Goal: Task Accomplishment & Management: Use online tool/utility

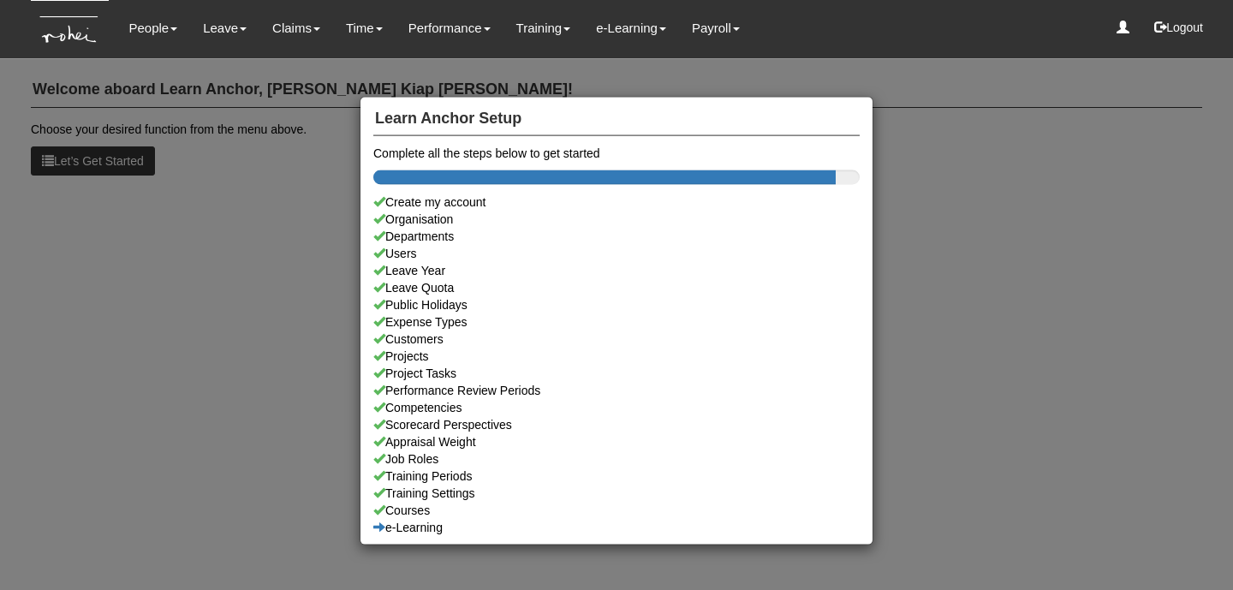
click at [273, 93] on div "Learn Anchor Setup Complete all the steps below to get started Create my accoun…" at bounding box center [616, 295] width 1233 height 590
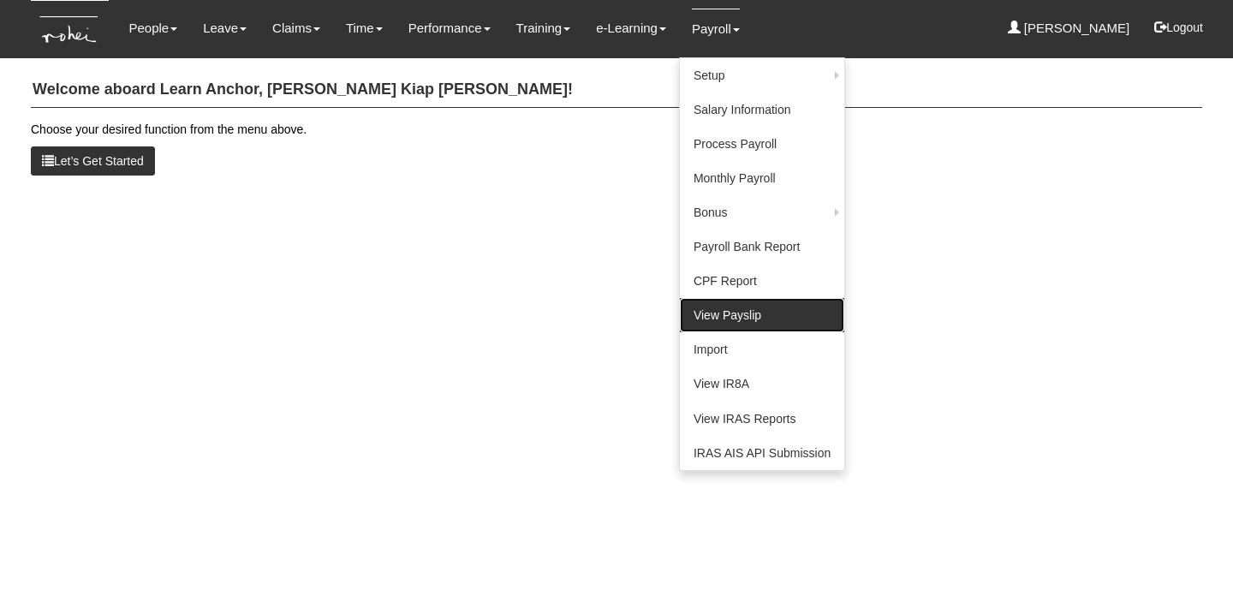
click at [713, 307] on link "View Payslip" at bounding box center [762, 315] width 164 height 34
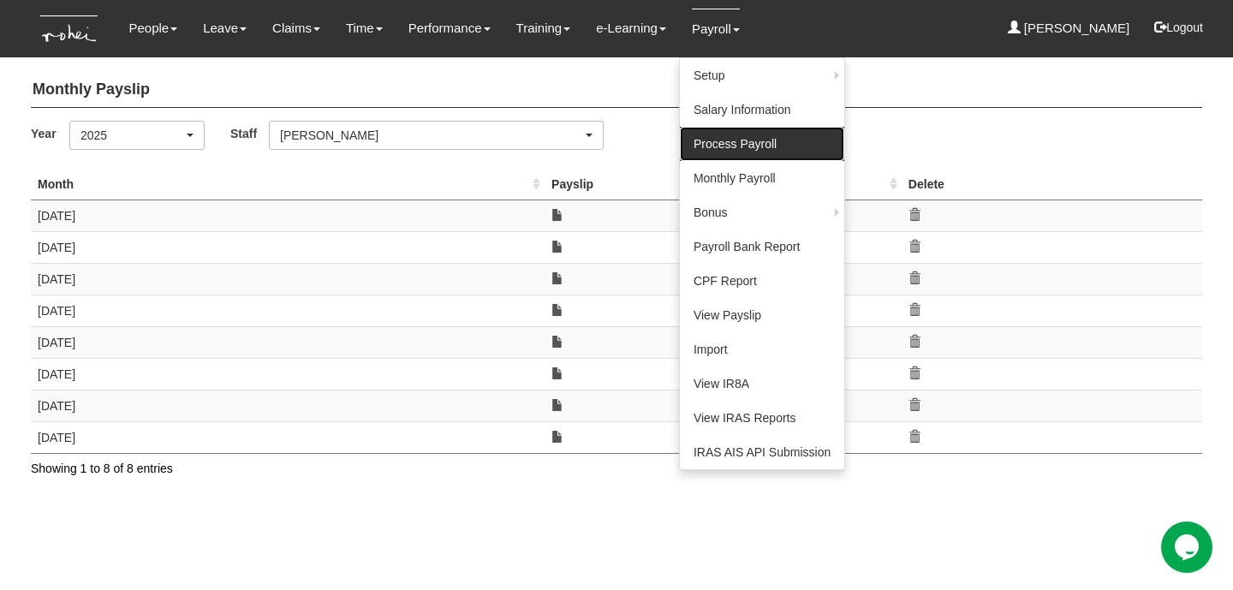
click at [746, 150] on link "Process Payroll" at bounding box center [762, 144] width 164 height 34
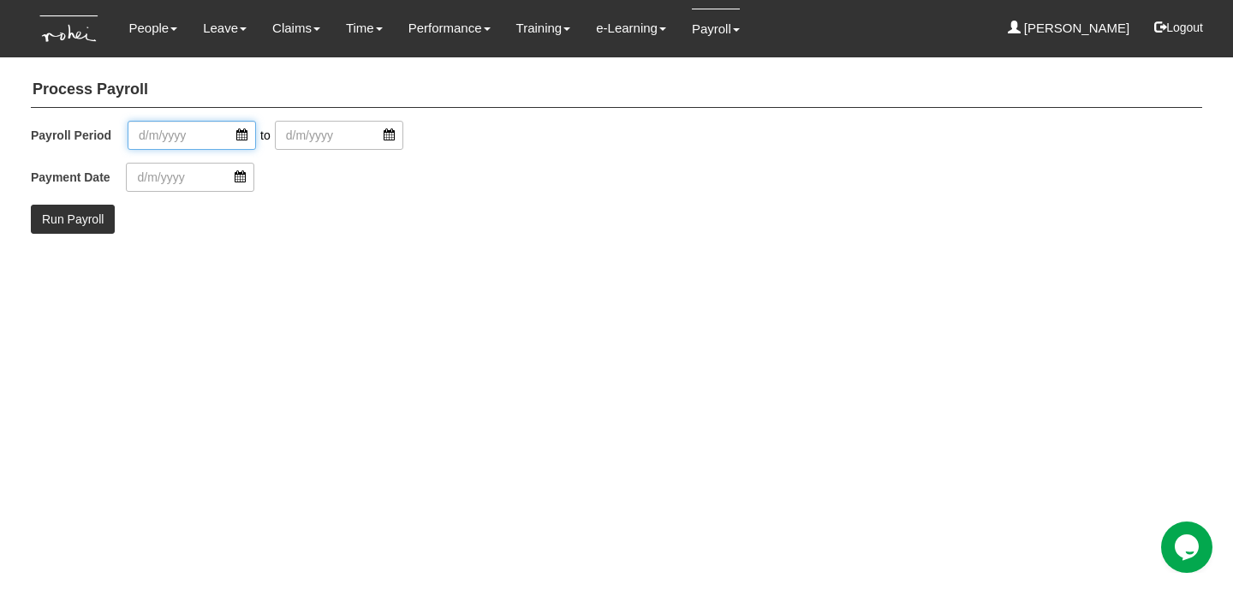
click at [241, 132] on input "text" at bounding box center [192, 135] width 128 height 29
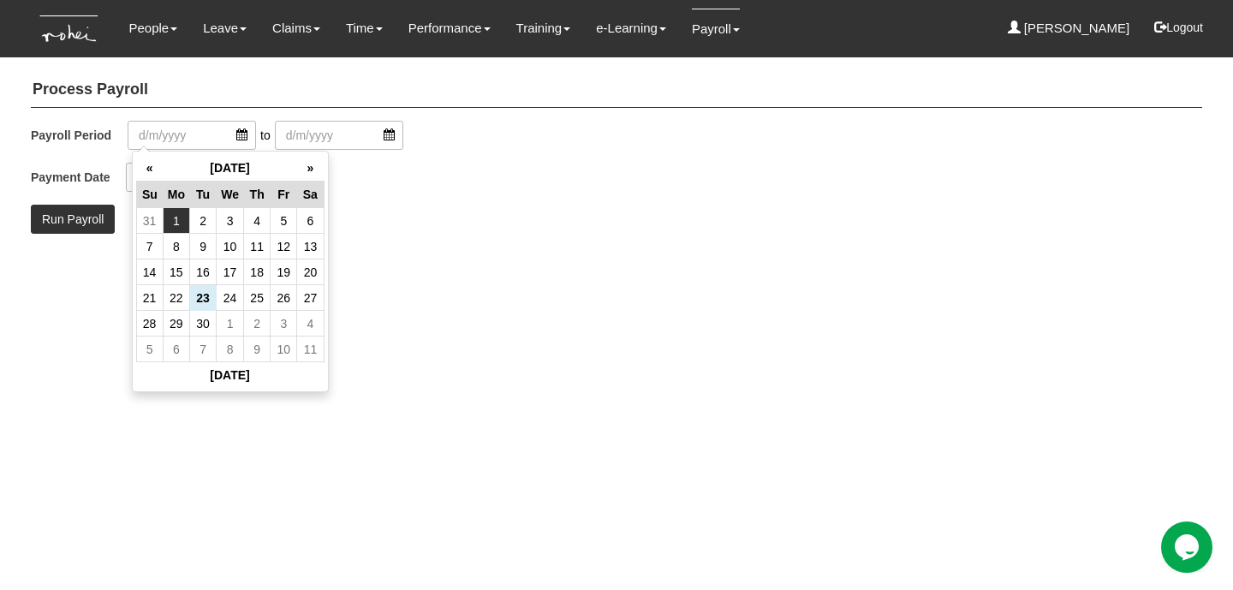
click at [169, 218] on td "1" at bounding box center [176, 221] width 27 height 26
type input "1/9/2025"
type input "30/9/2025"
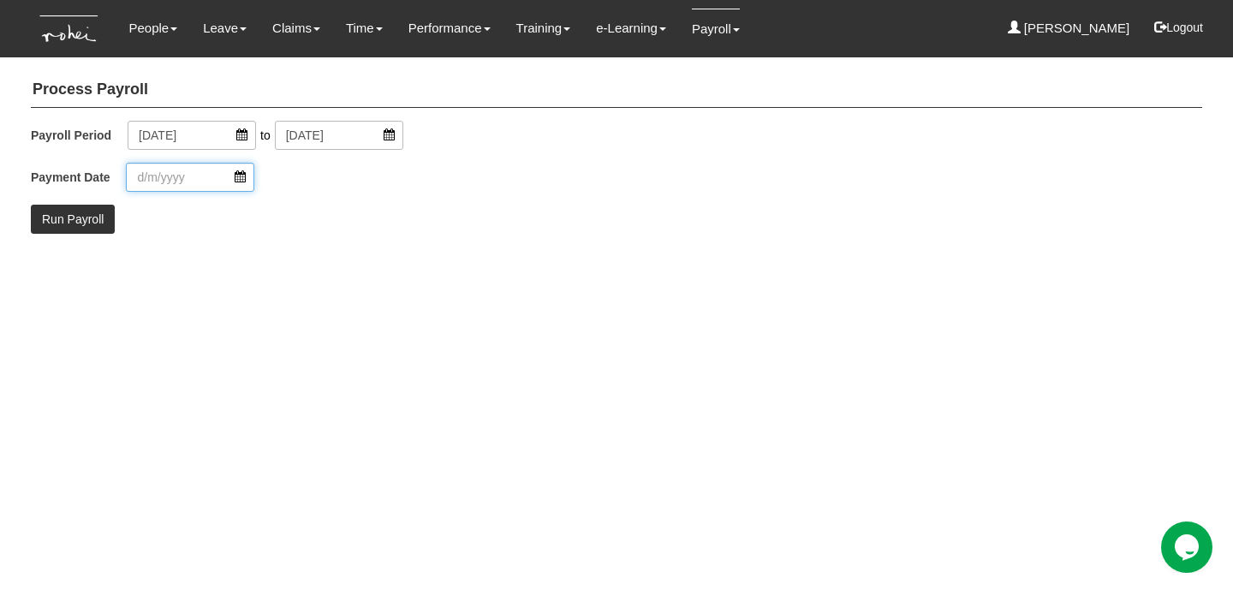
click at [219, 181] on input "text" at bounding box center [190, 177] width 128 height 29
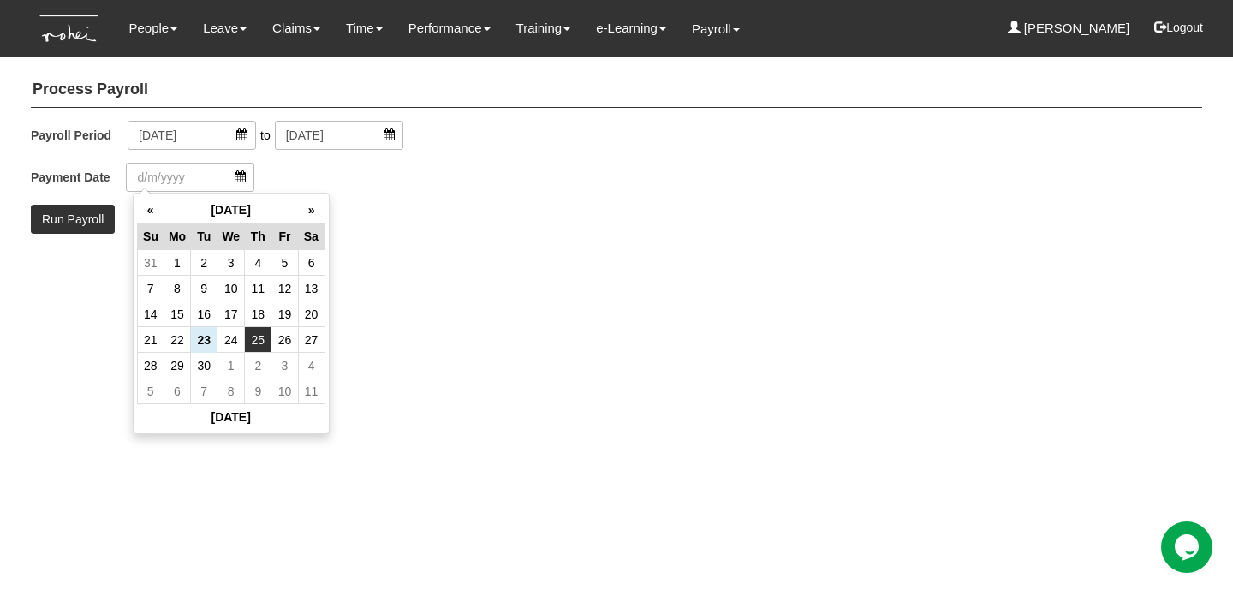
click at [250, 339] on td "25" at bounding box center [258, 340] width 27 height 26
type input "25/9/2025"
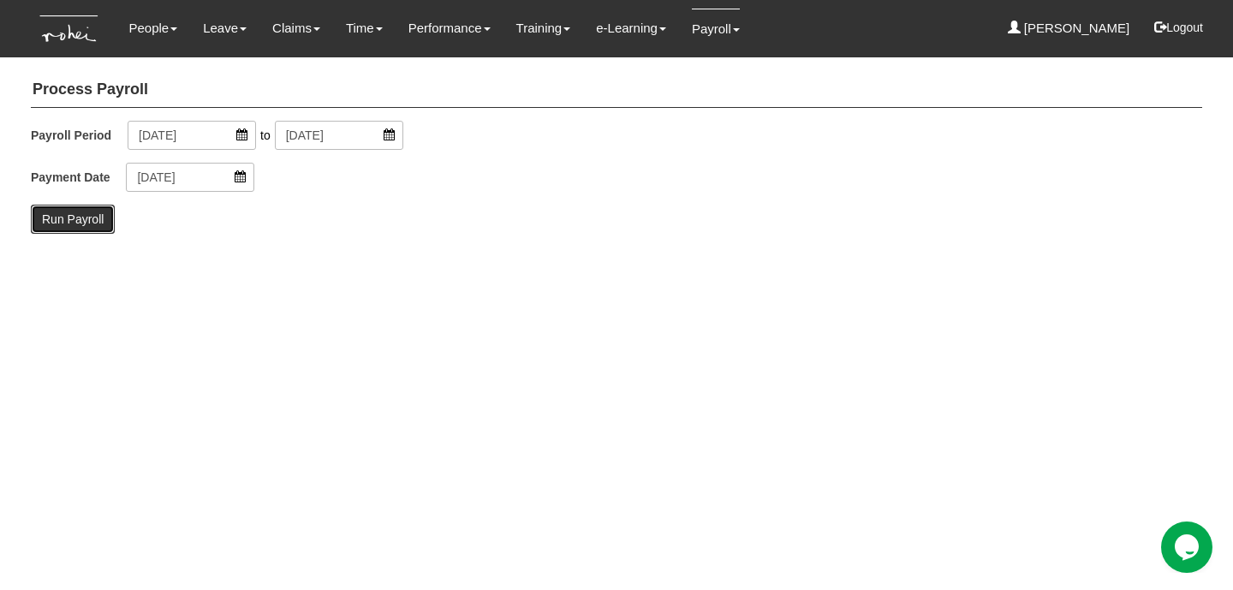
click at [70, 219] on input "Run Payroll" at bounding box center [73, 219] width 84 height 29
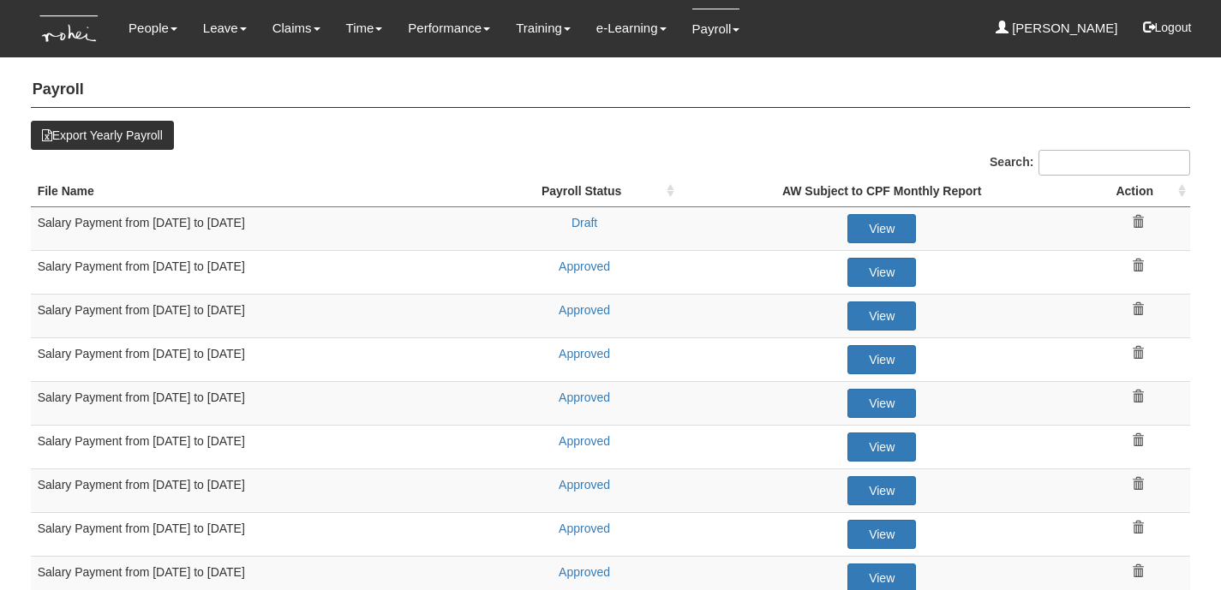
select select "50"
click at [586, 222] on link "Draft" at bounding box center [584, 223] width 26 height 14
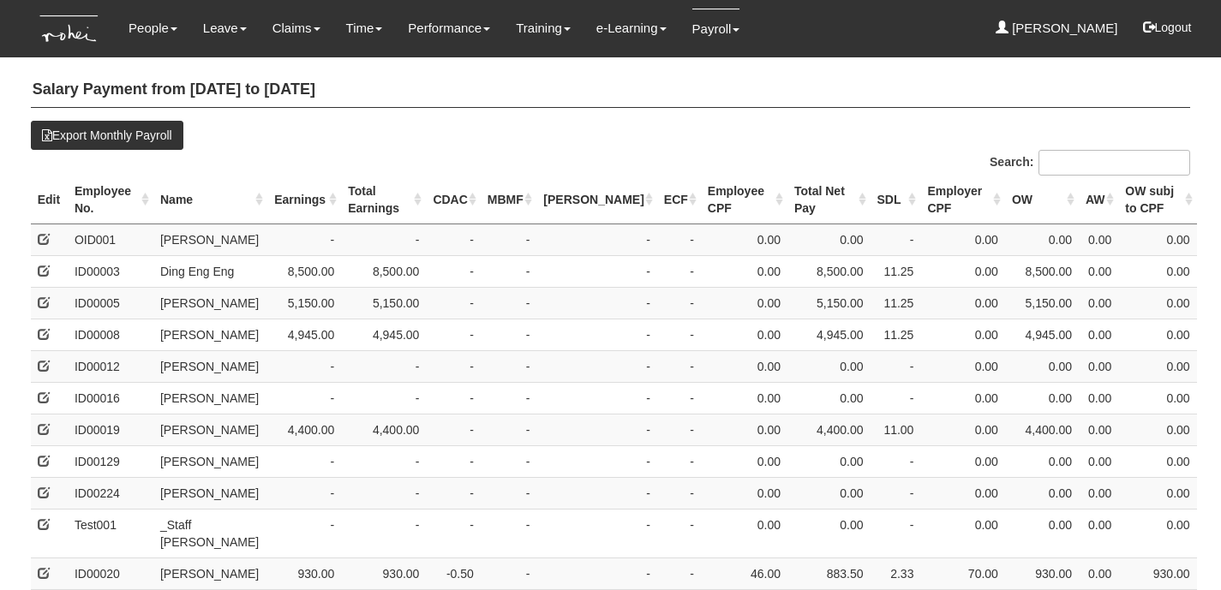
select select "50"
click at [204, 195] on th "Name" at bounding box center [210, 200] width 114 height 49
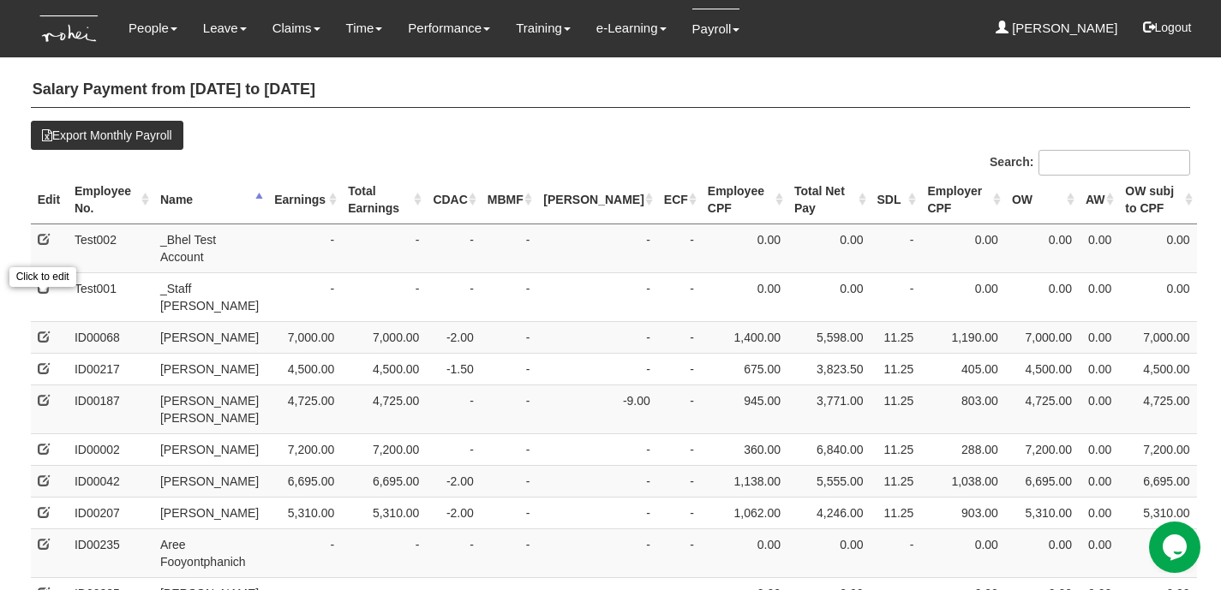
click at [46, 331] on span at bounding box center [44, 337] width 12 height 12
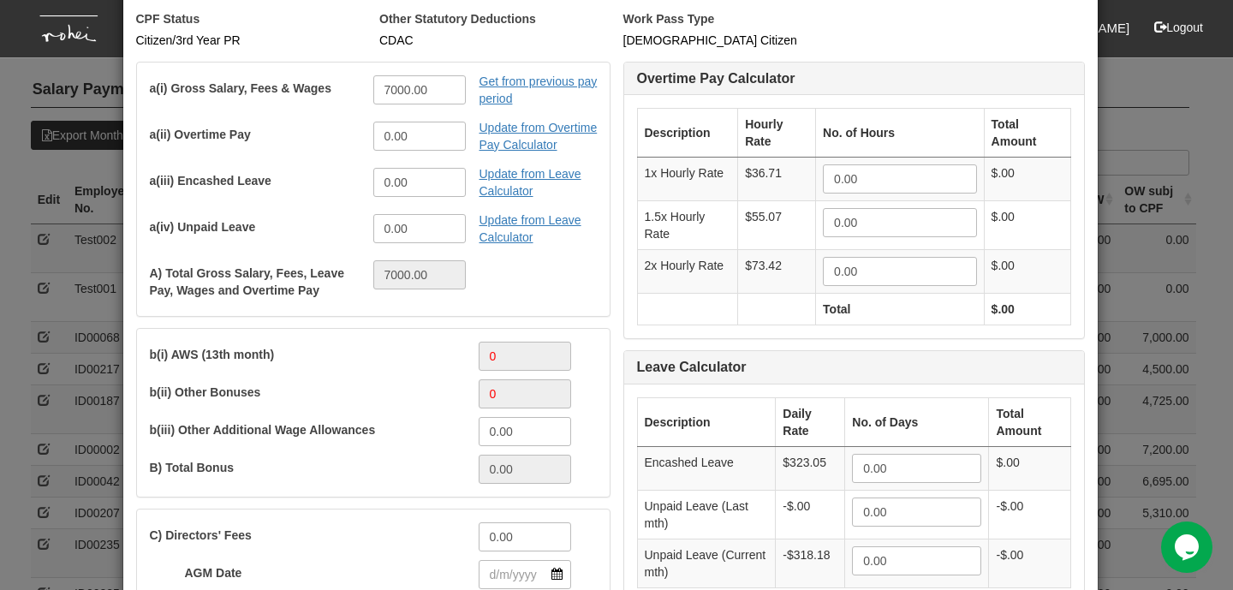
scroll to position [120, 0]
drag, startPoint x: 423, startPoint y: 221, endPoint x: 312, endPoint y: 224, distance: 111.4
click at [312, 224] on div "a(iv) Unpaid Leave 0.00 Enter only negative numbers Update from Leave Calculator" at bounding box center [360, 234] width 447 height 38
drag, startPoint x: 409, startPoint y: 235, endPoint x: 356, endPoint y: 233, distance: 52.3
click at [361, 233] on div "0.00 Enter only negative numbers" at bounding box center [413, 229] width 105 height 29
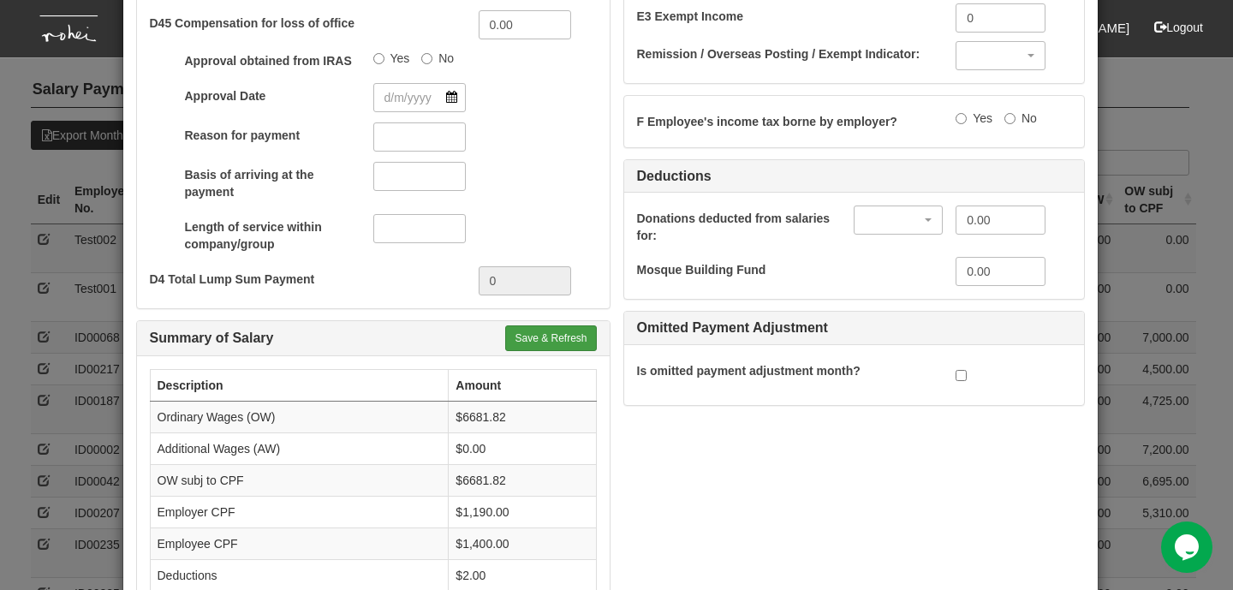
scroll to position [1420, 0]
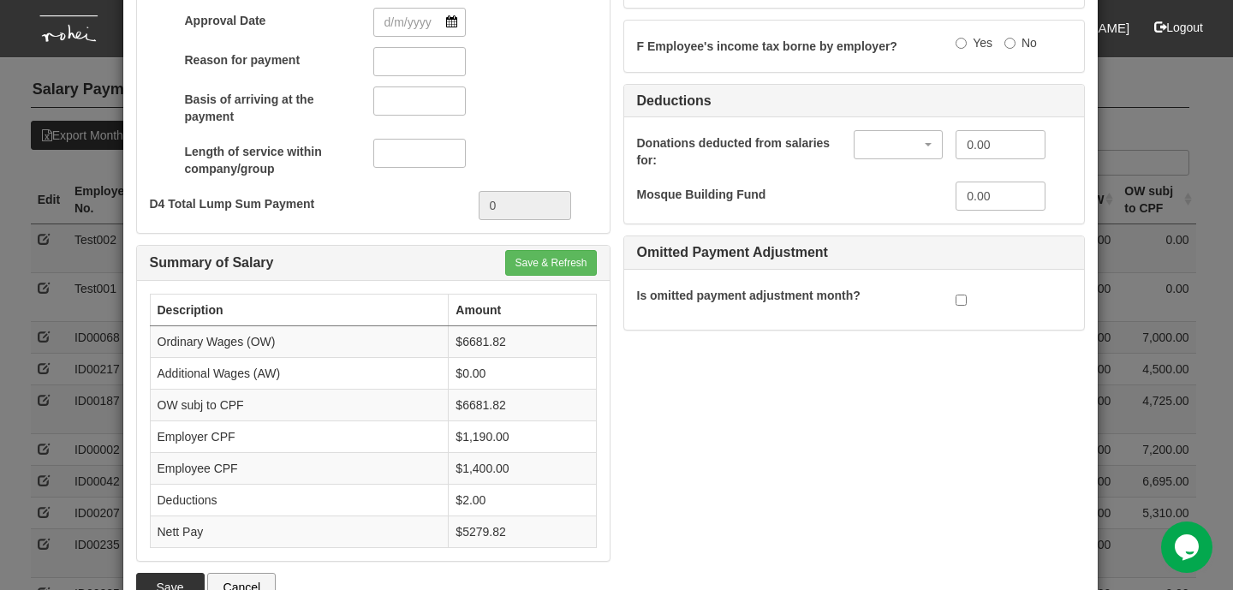
type input "-318.18"
type input "6681.82"
click at [563, 281] on div "Summary of Salary Save & Refresh" at bounding box center [373, 263] width 473 height 35
click at [563, 276] on button "Save & Refresh" at bounding box center [550, 263] width 91 height 26
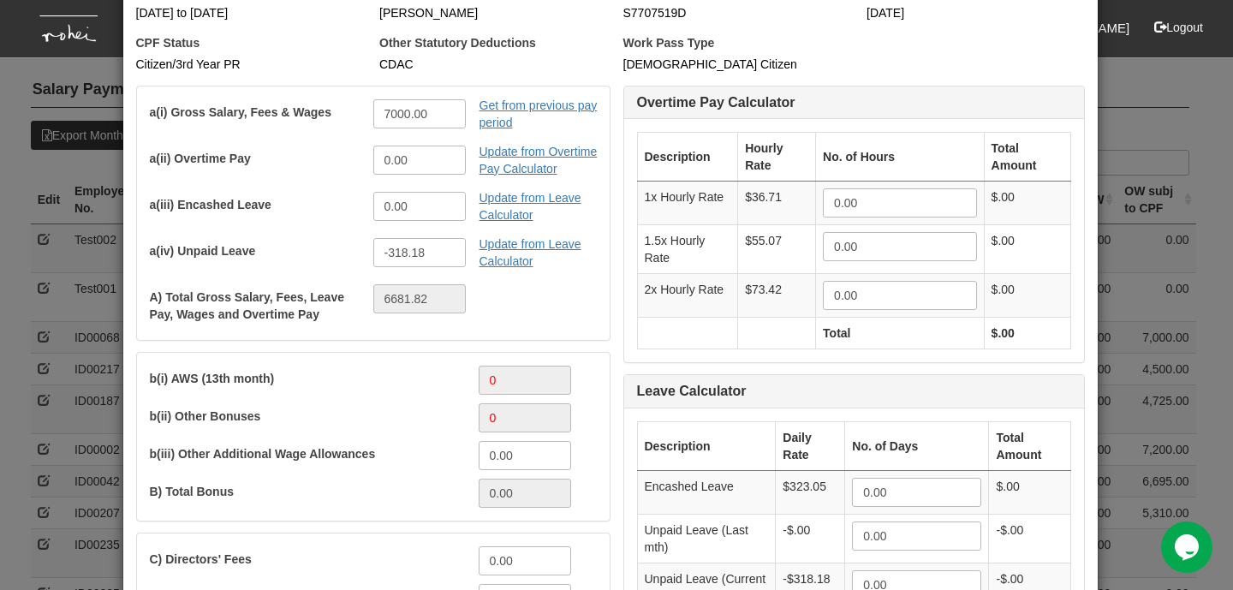
scroll to position [0, 0]
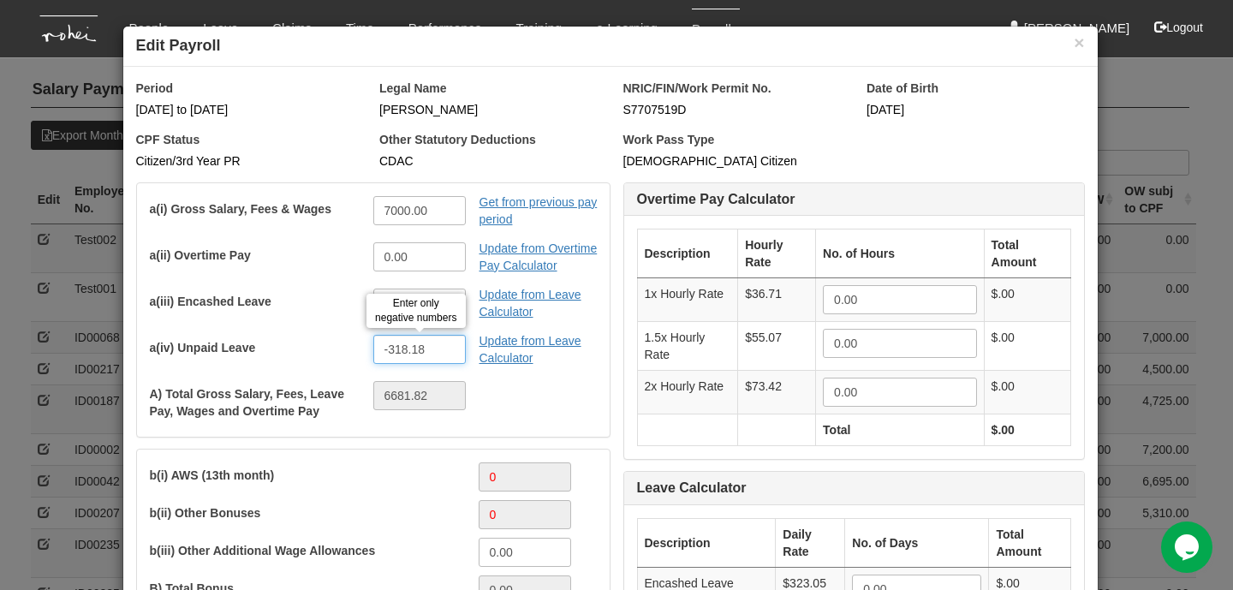
drag, startPoint x: 434, startPoint y: 353, endPoint x: 322, endPoint y: 348, distance: 112.3
click at [322, 348] on div "a(iv) Unpaid Leave -318.18 Enter only negative numbers Update from Leave Calcul…" at bounding box center [360, 354] width 447 height 38
type input "0.00"
type input "7000.00"
drag, startPoint x: 421, startPoint y: 341, endPoint x: 346, endPoint y: 341, distance: 74.5
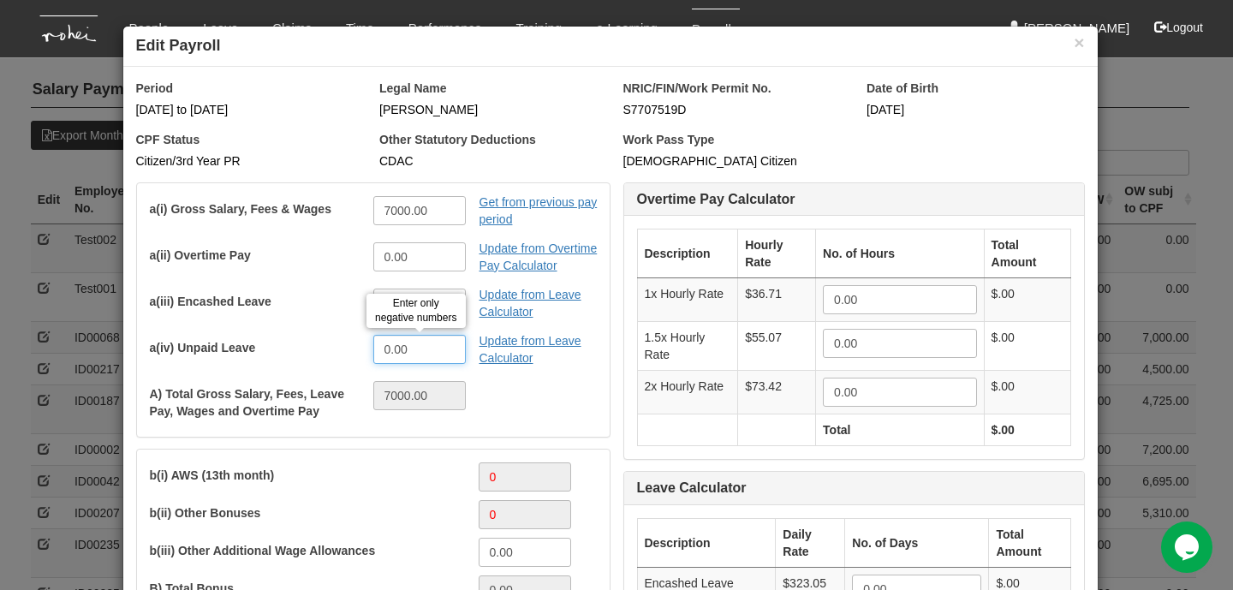
click at [346, 341] on div "a(iv) Unpaid Leave 0.00 Enter only negative numbers Update from Leave Calculator" at bounding box center [360, 354] width 447 height 38
type input "-636360.00"
click at [421, 347] on input "-636360.00" at bounding box center [419, 349] width 93 height 29
type input "-636.36"
type input "6363.64"
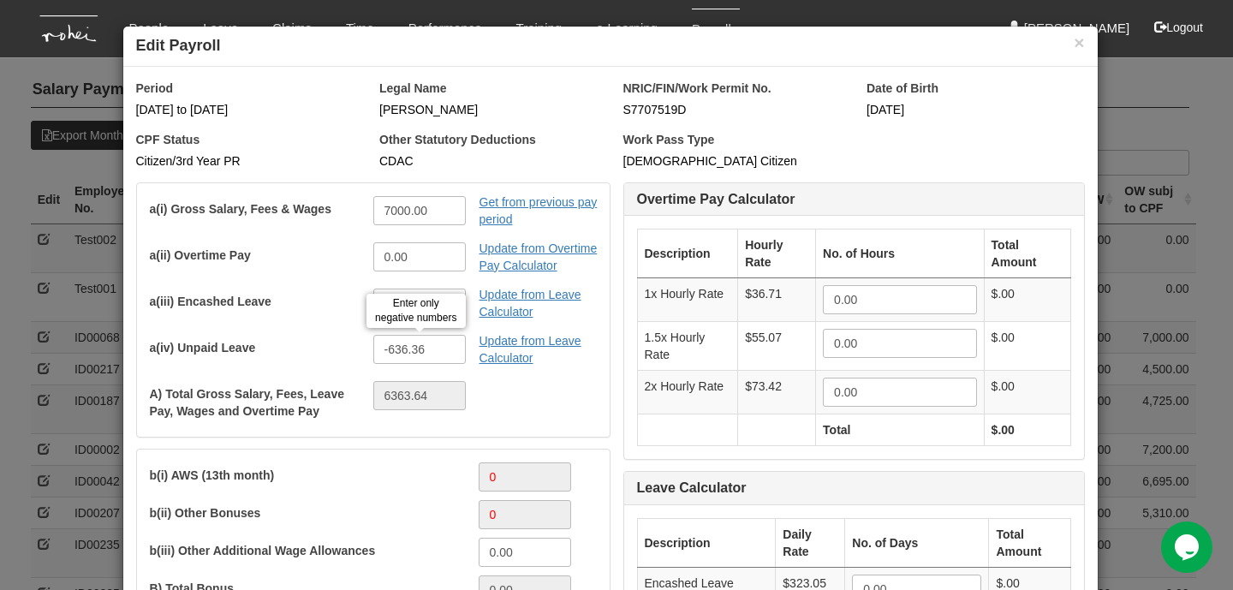
click at [549, 394] on div "A) Total Gross Salary, Fees, Leave Pay, Wages and Overtime Pay 6363.64" at bounding box center [360, 402] width 447 height 43
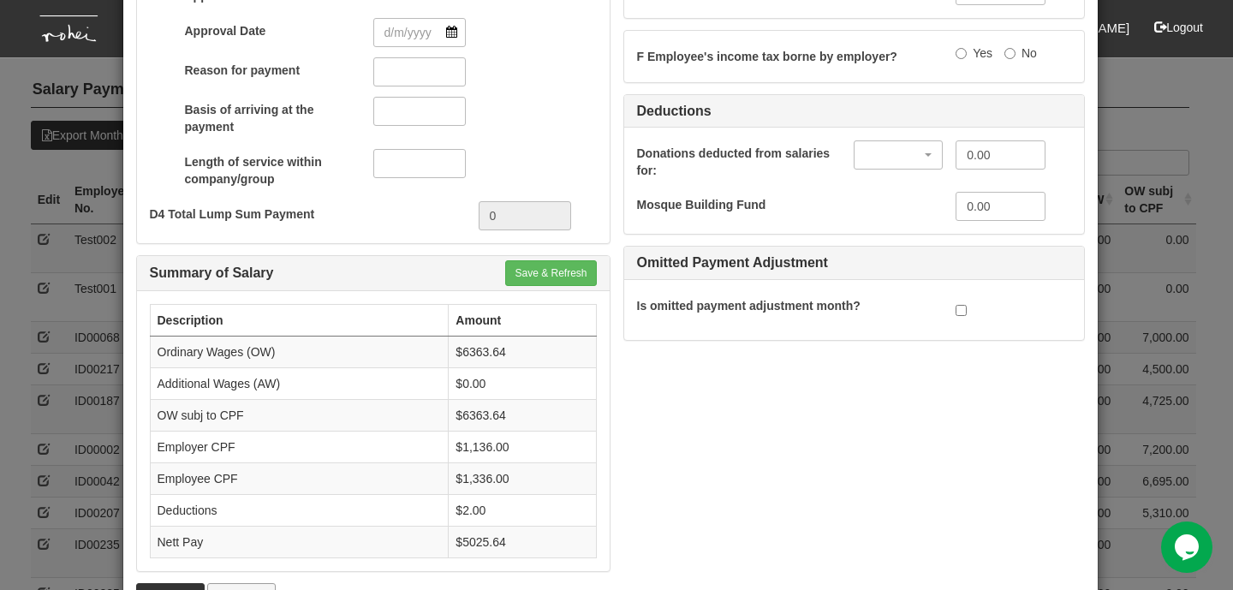
scroll to position [1429, 0]
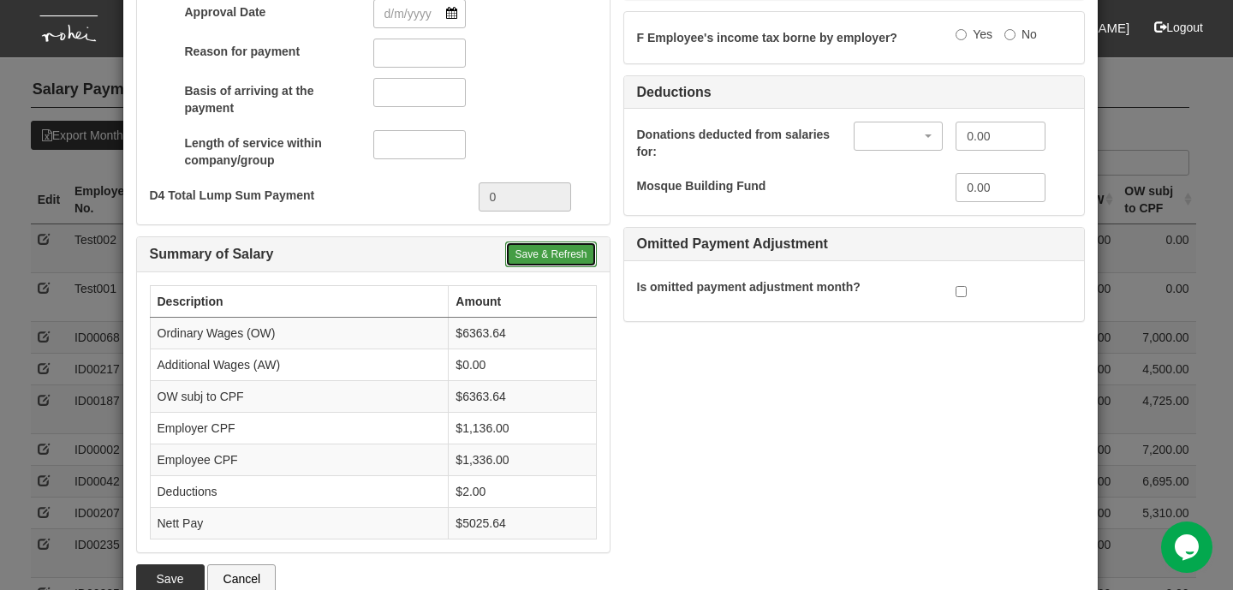
click at [552, 267] on button "Save & Refresh" at bounding box center [550, 255] width 91 height 26
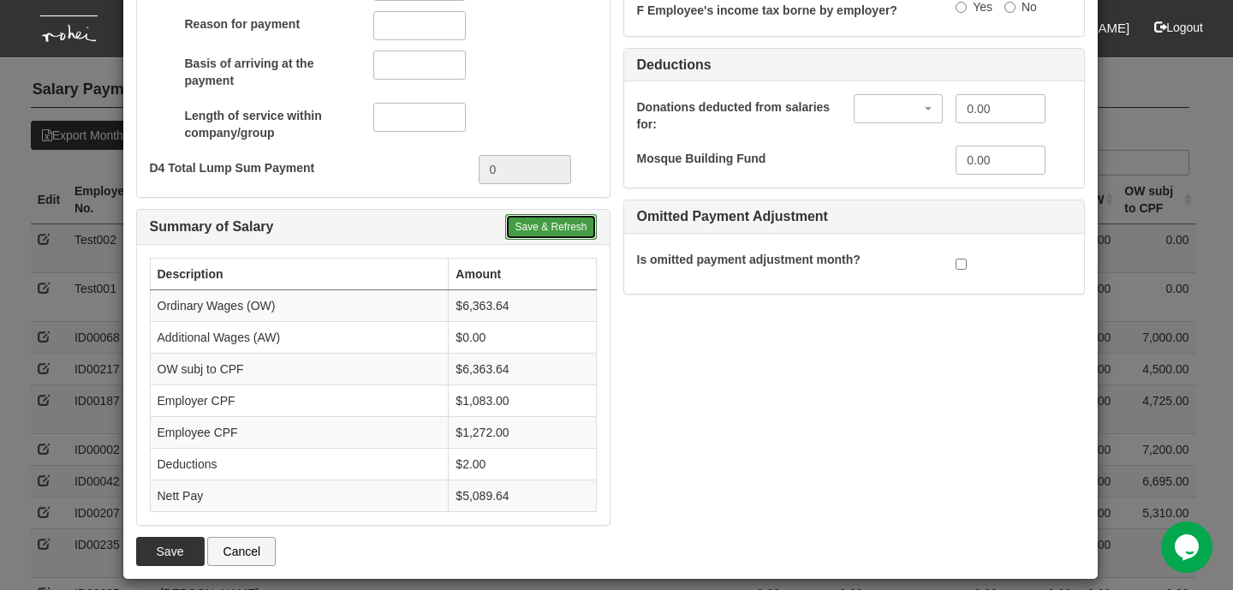
scroll to position [1489, 0]
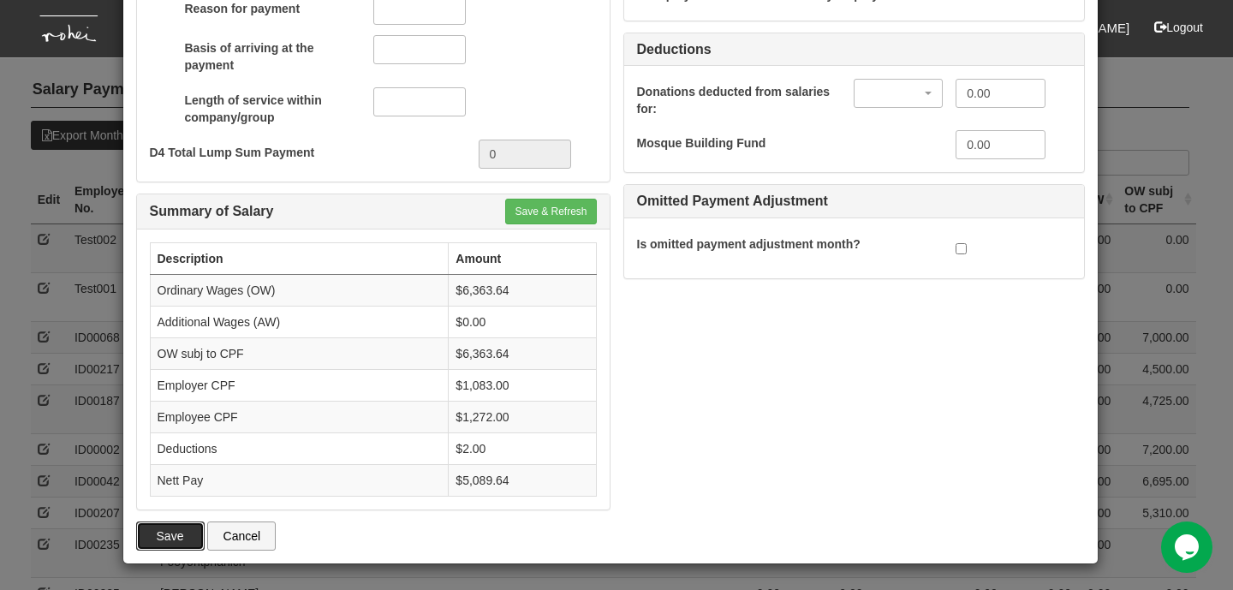
click at [153, 536] on button "Save" at bounding box center [170, 536] width 69 height 29
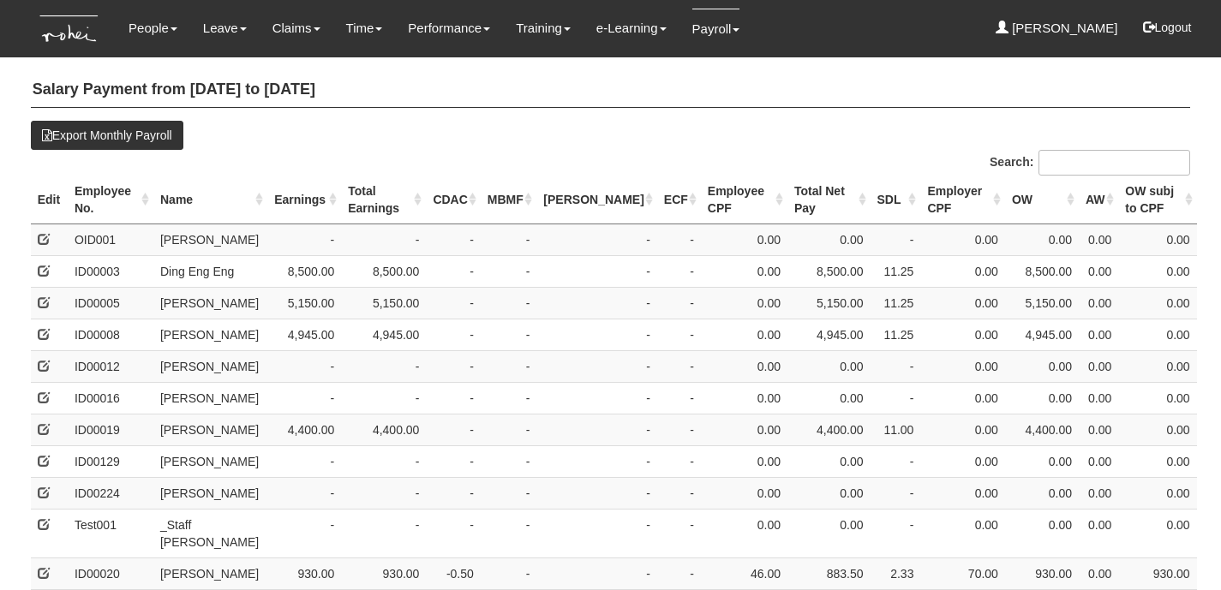
select select "50"
click at [202, 196] on th "Name" at bounding box center [210, 200] width 114 height 49
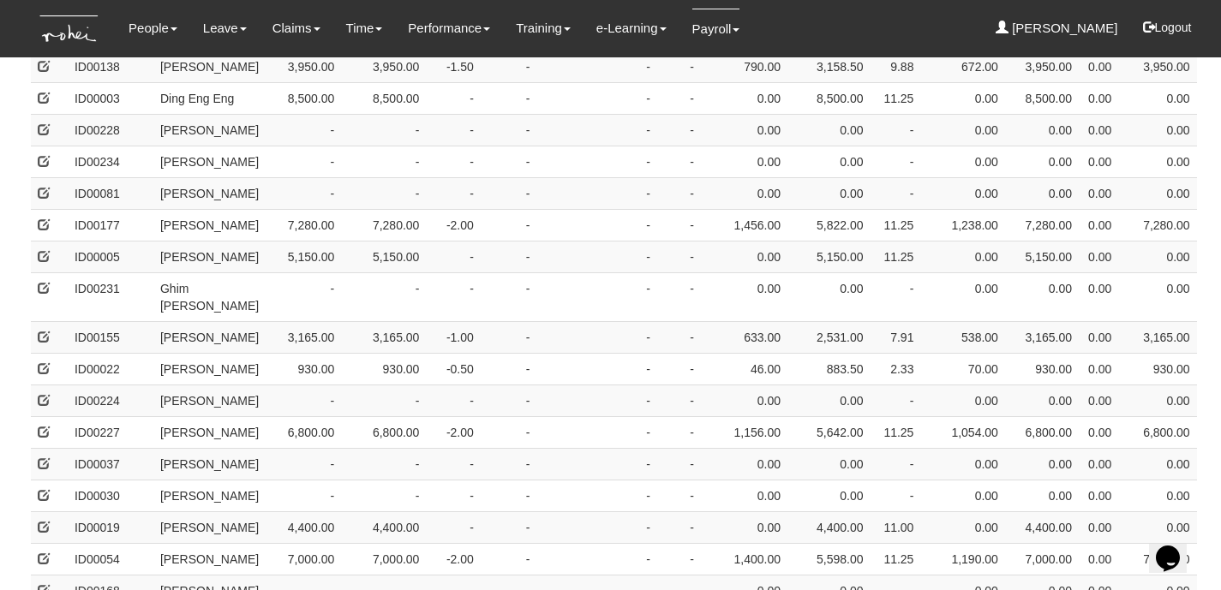
scroll to position [1398, 0]
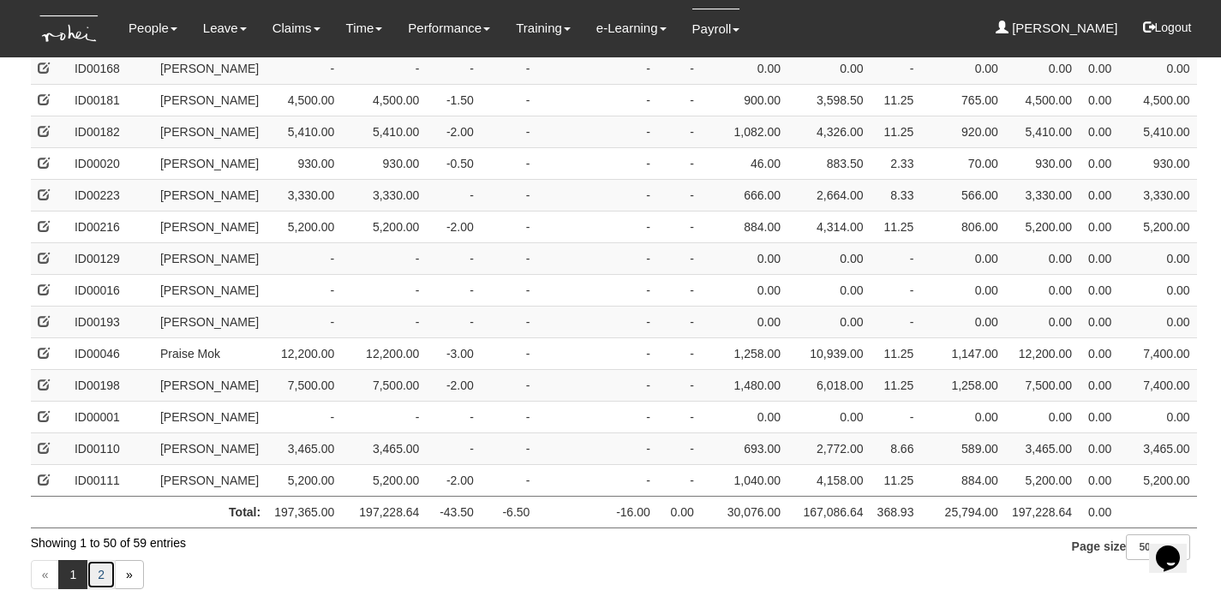
click at [104, 560] on link "2" at bounding box center [101, 574] width 29 height 29
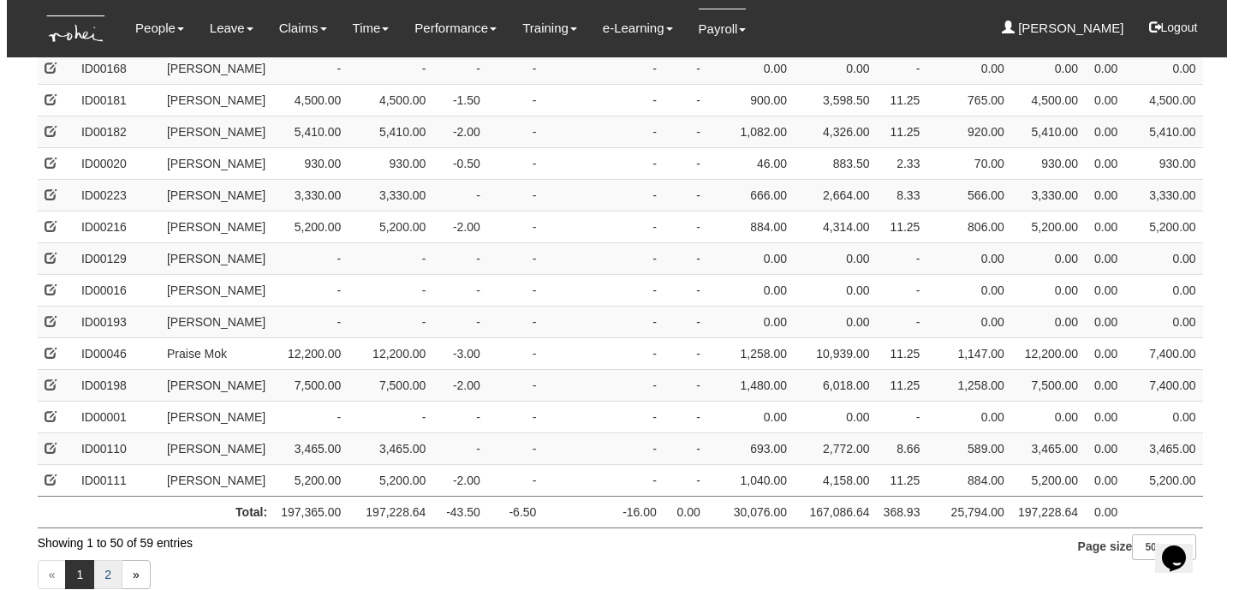
scroll to position [81, 0]
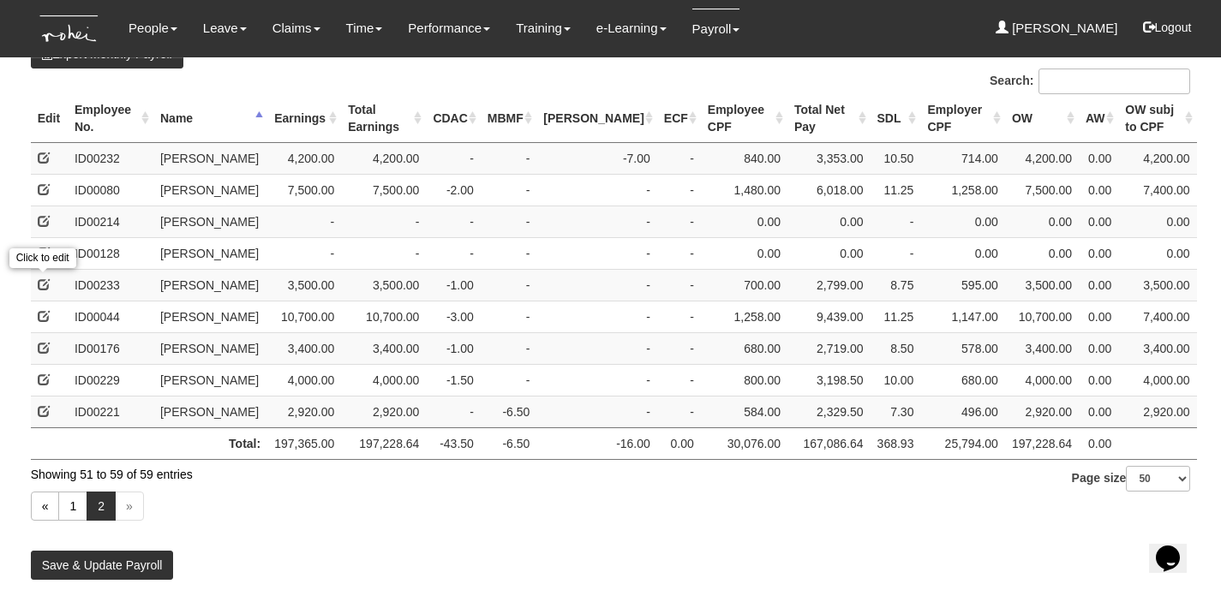
click at [45, 278] on span at bounding box center [44, 284] width 12 height 12
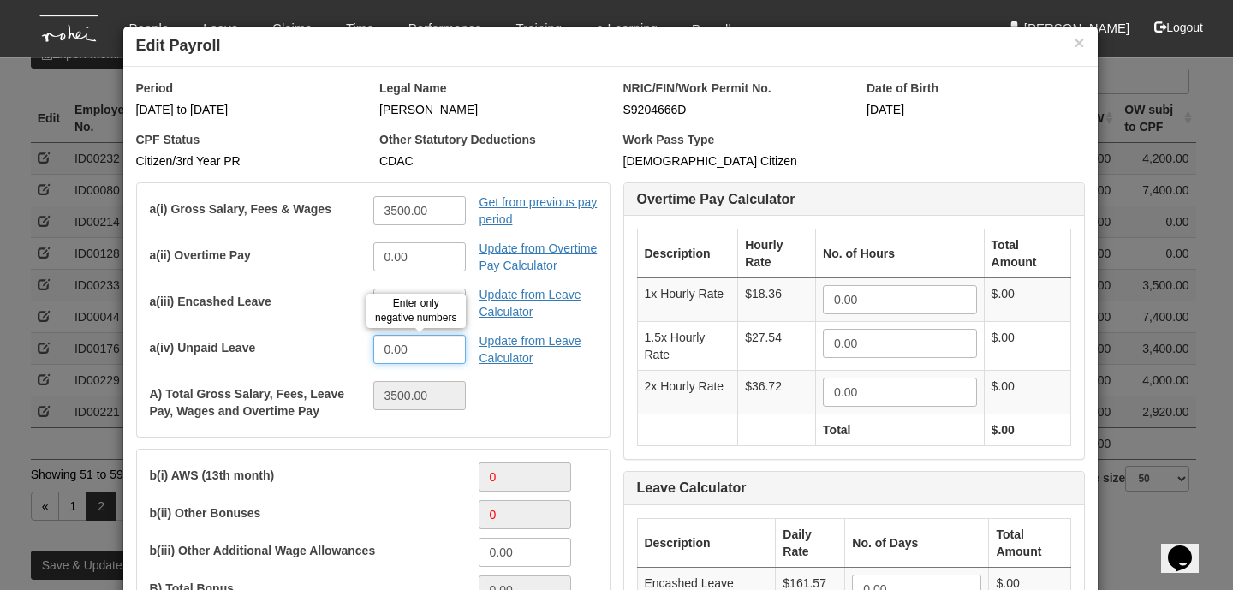
drag, startPoint x: 420, startPoint y: 347, endPoint x: 349, endPoint y: 346, distance: 71.1
click at [349, 346] on div "a(iv) Unpaid Leave 0.00 Enter only negative numbers Update from Leave [GEOGRAPH…" at bounding box center [360, 354] width 447 height 38
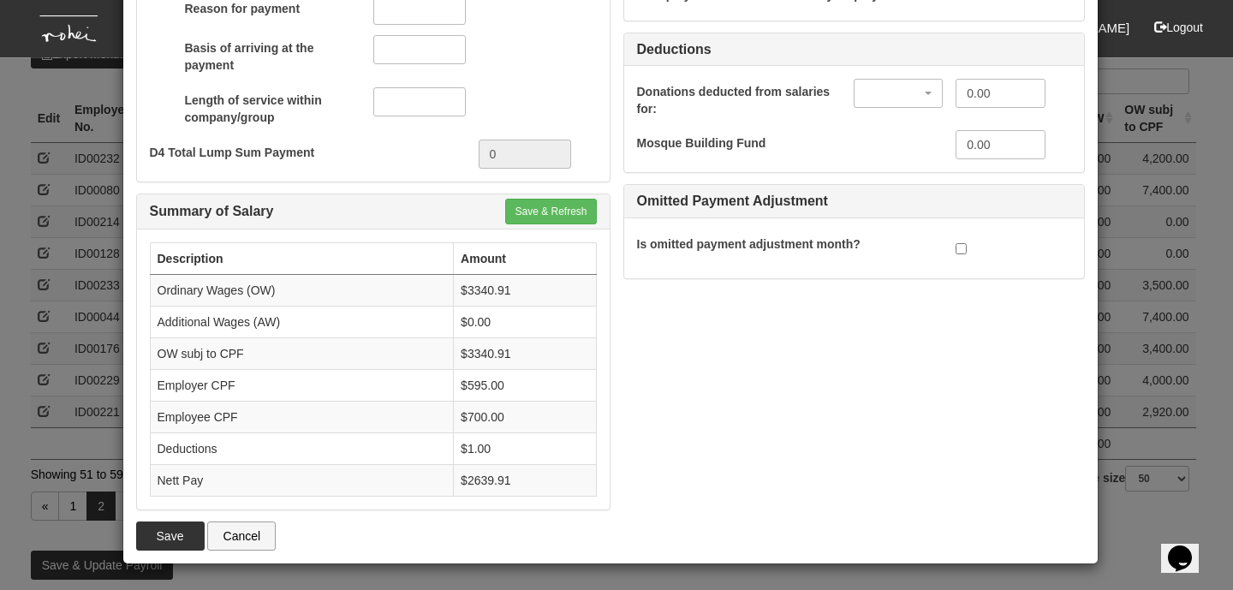
scroll to position [1488, 0]
type input "-159.09"
type input "3340.91"
click at [553, 203] on button "Save & Refresh" at bounding box center [550, 212] width 91 height 26
click at [152, 538] on button "Save" at bounding box center [170, 536] width 69 height 29
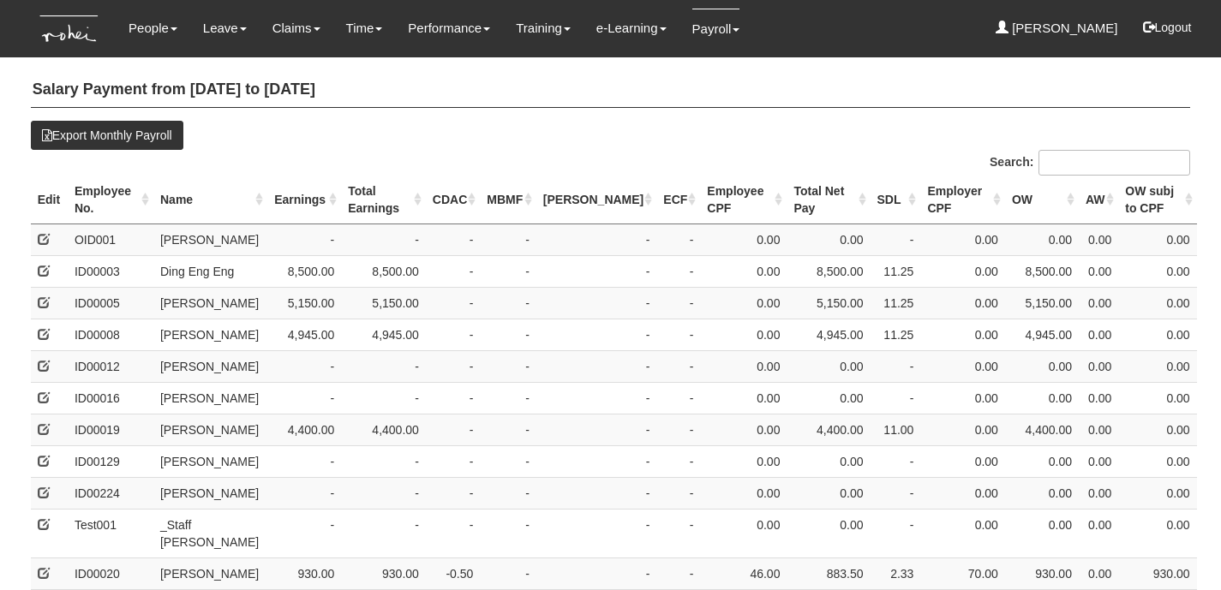
select select "50"
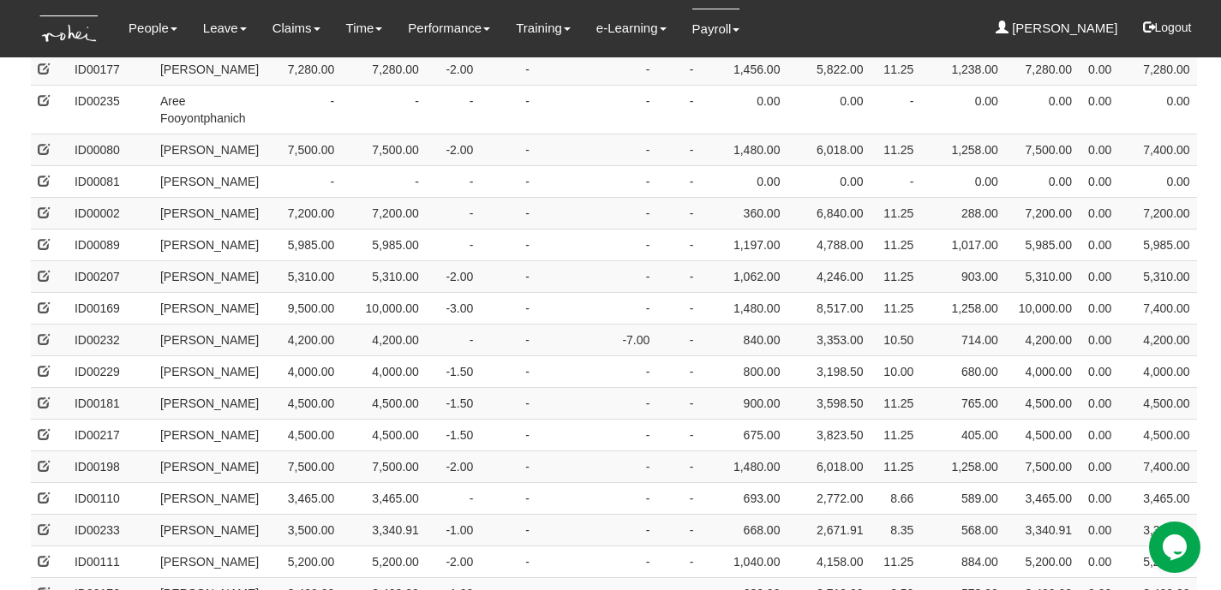
scroll to position [1398, 0]
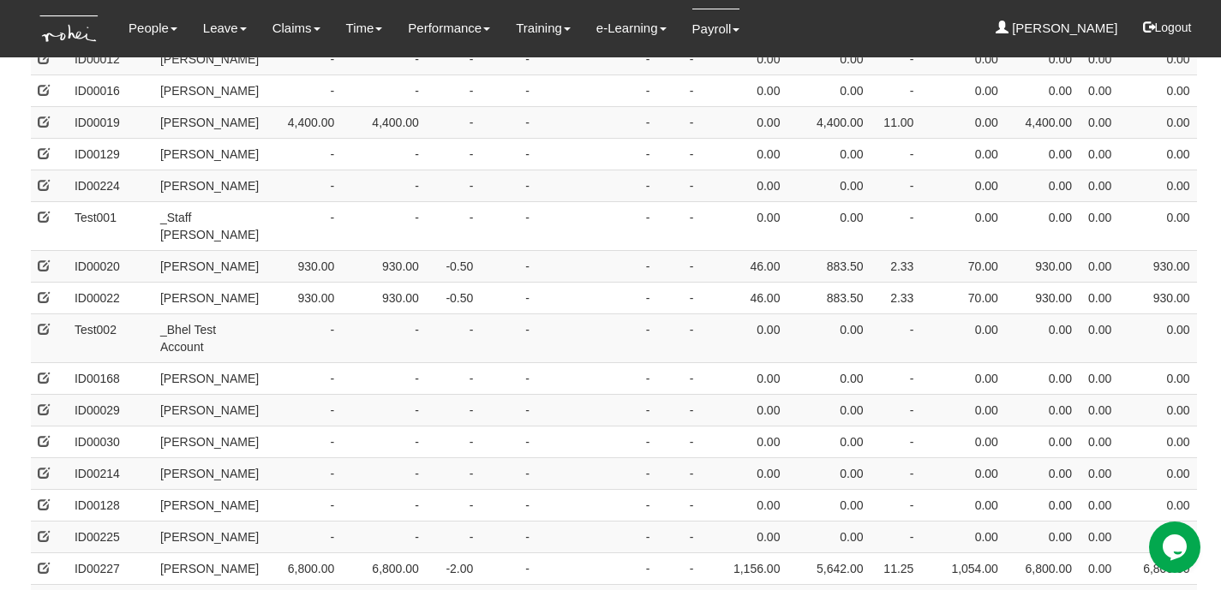
scroll to position [0, 0]
